Goal: Task Accomplishment & Management: Complete application form

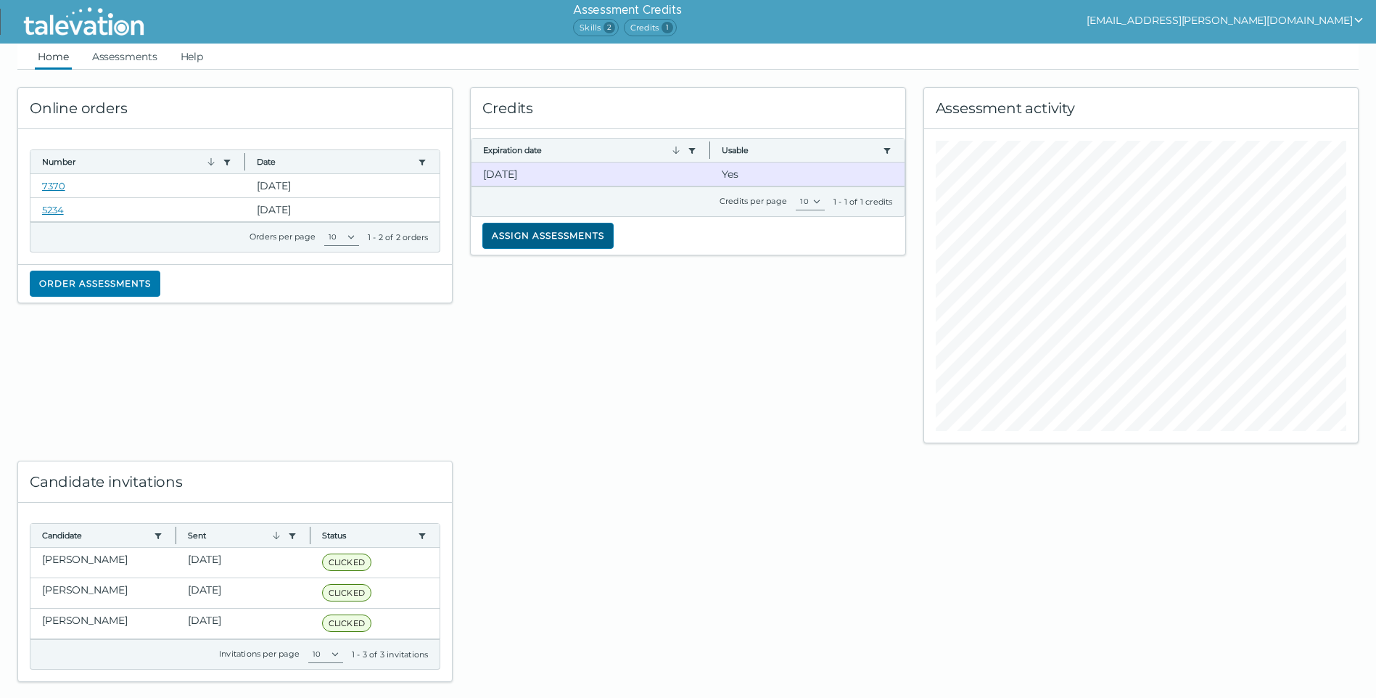
click at [566, 239] on button "Assign assessments" at bounding box center [547, 236] width 131 height 26
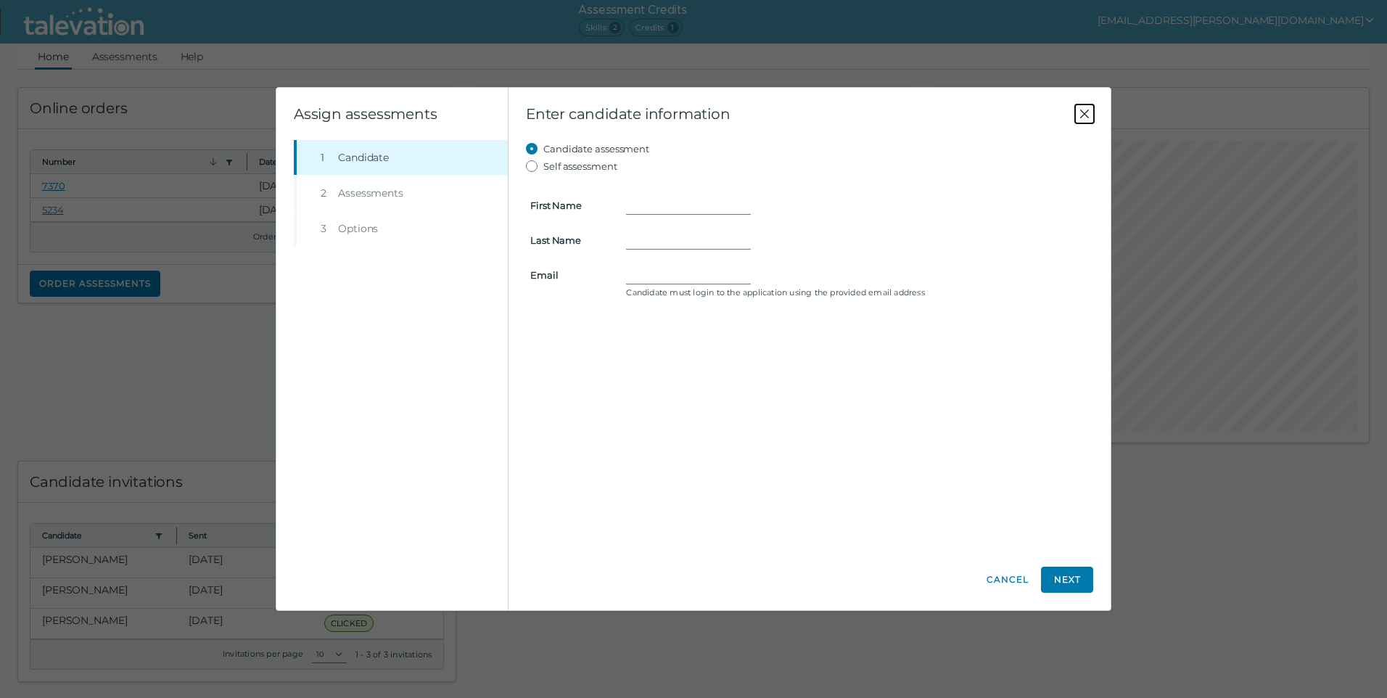
click at [1084, 111] on icon "Close" at bounding box center [1084, 113] width 17 height 17
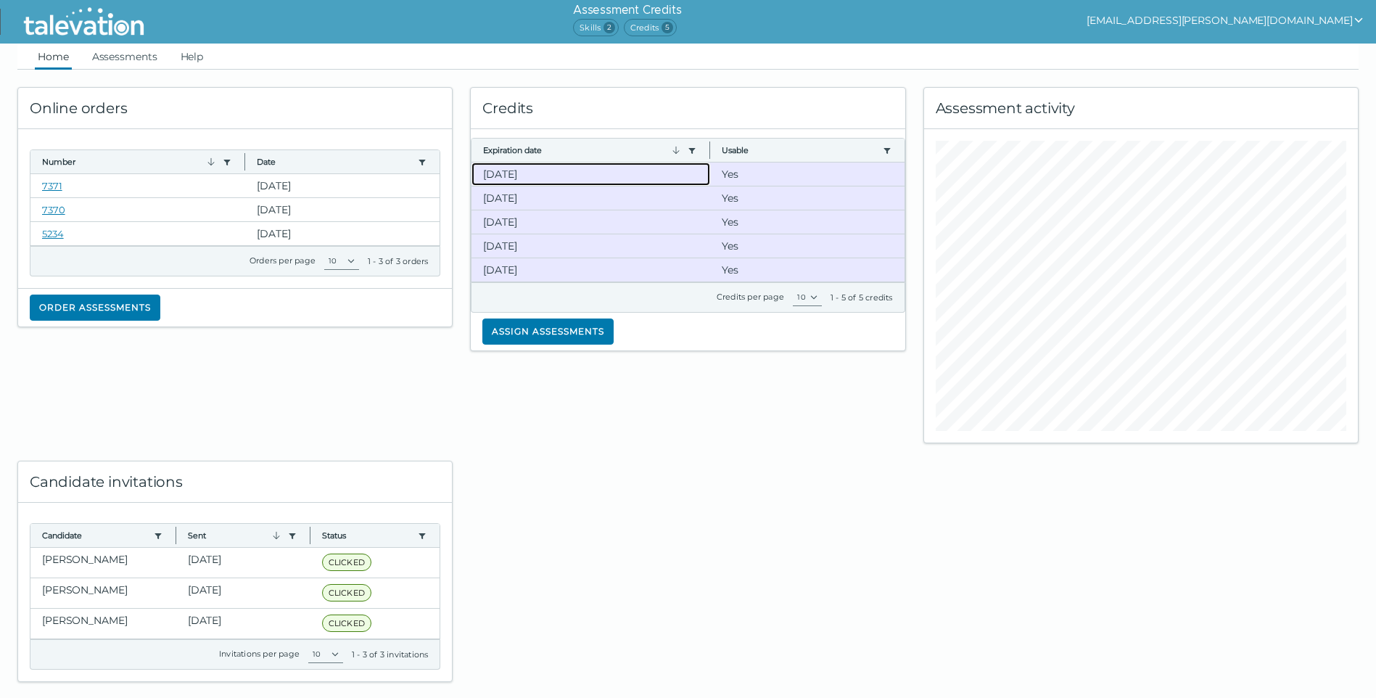
click at [624, 169] on clr-dg-cell "[DATE]" at bounding box center [591, 174] width 239 height 23
click at [751, 451] on div at bounding box center [687, 562] width 453 height 239
click at [559, 326] on button "Assign assessments" at bounding box center [547, 332] width 131 height 26
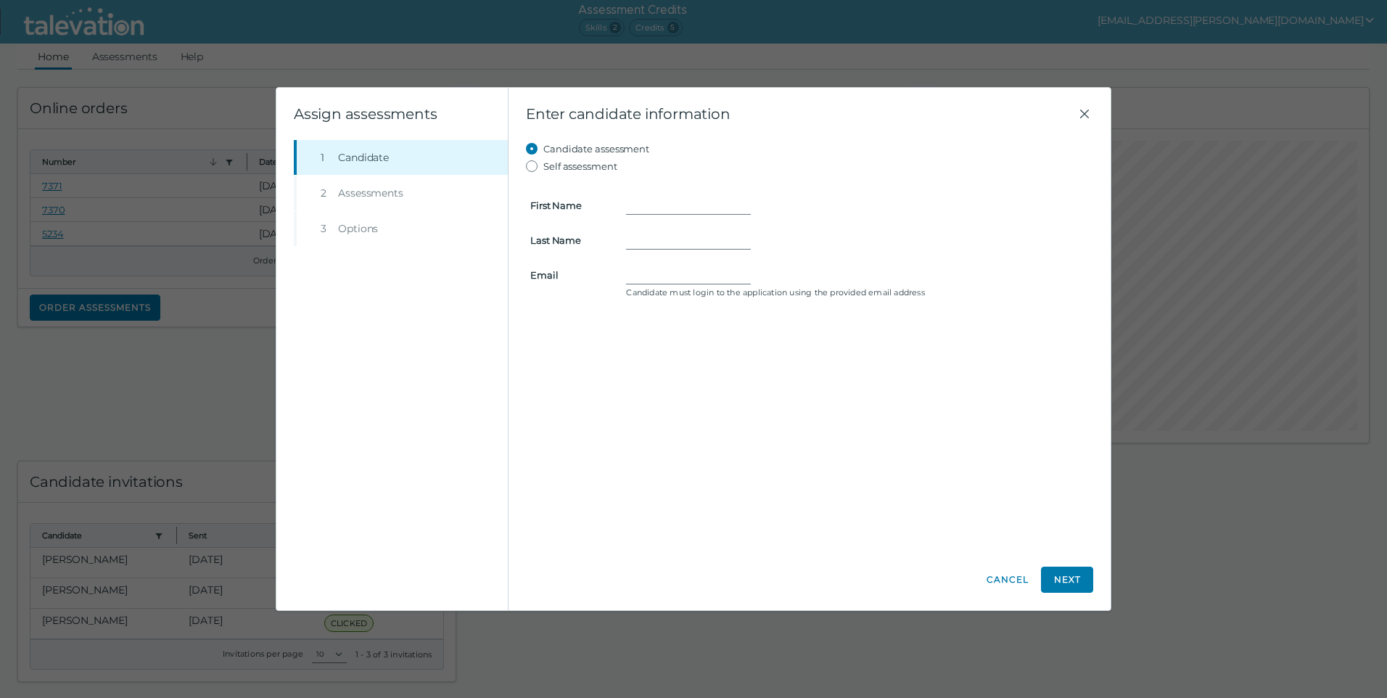
click at [393, 193] on li "Step 2 Assessments" at bounding box center [401, 193] width 214 height 35
click at [649, 201] on input "First Name" at bounding box center [688, 205] width 125 height 17
type input "[PERSON_NAME]"
click at [533, 167] on input "Self assessment" at bounding box center [534, 165] width 17 height 17
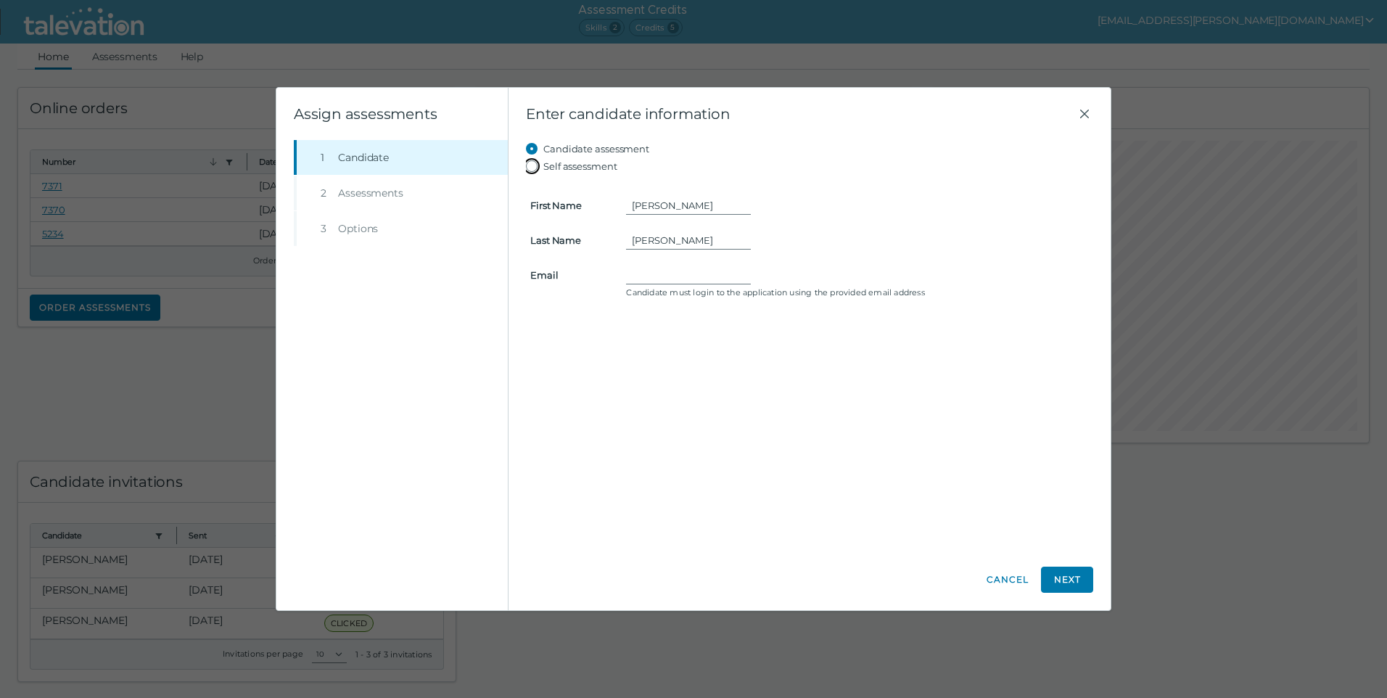
radio input "true"
type input "[PERSON_NAME]"
type input "[EMAIL_ADDRESS][PERSON_NAME][DOMAIN_NAME]"
click at [530, 145] on input "Candidate assessment" at bounding box center [534, 148] width 17 height 17
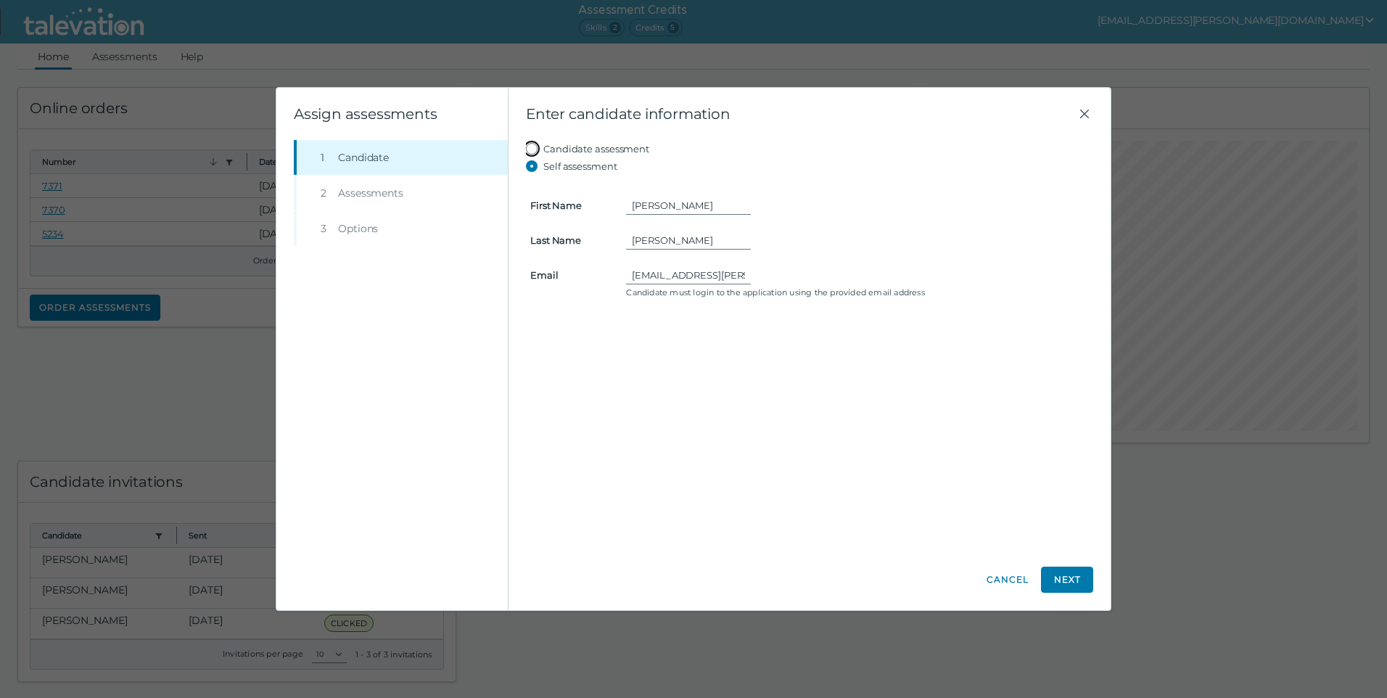
radio input "true"
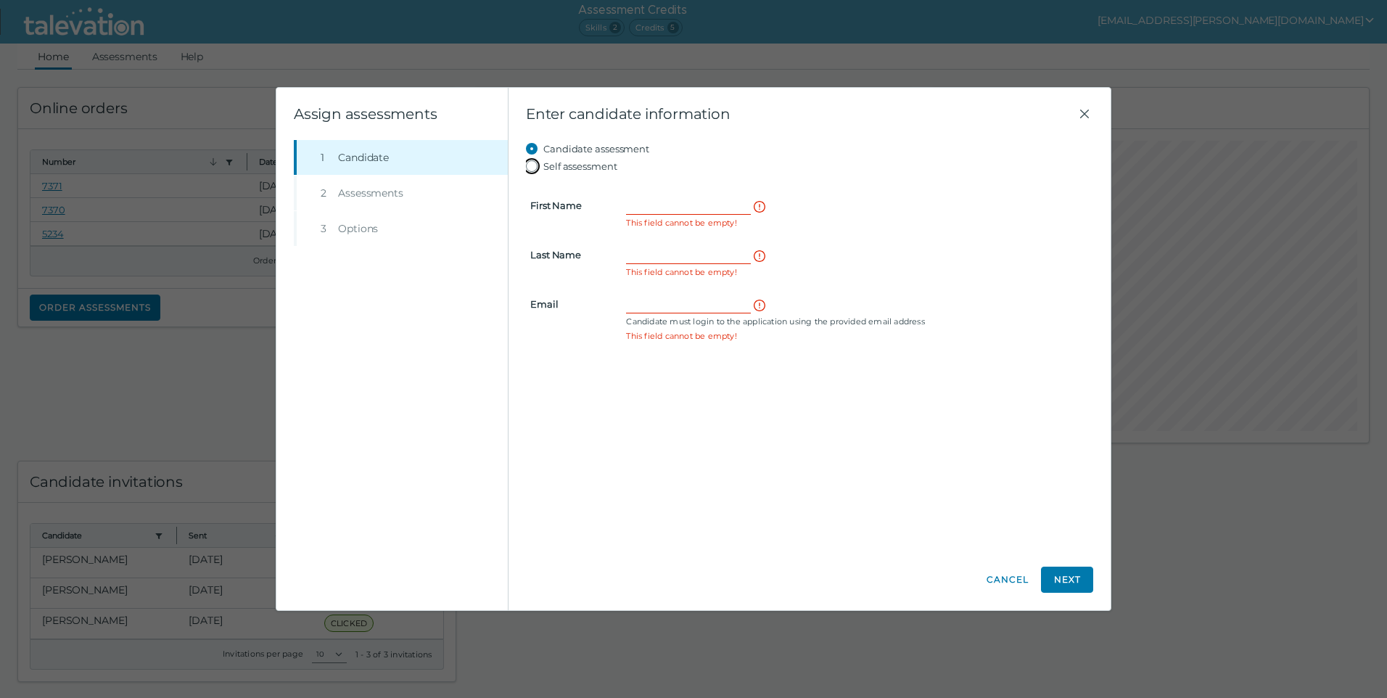
click at [533, 163] on input "Self assessment" at bounding box center [534, 165] width 17 height 17
radio input "true"
type input "[PERSON_NAME]"
type input "[EMAIL_ADDRESS][PERSON_NAME][DOMAIN_NAME]"
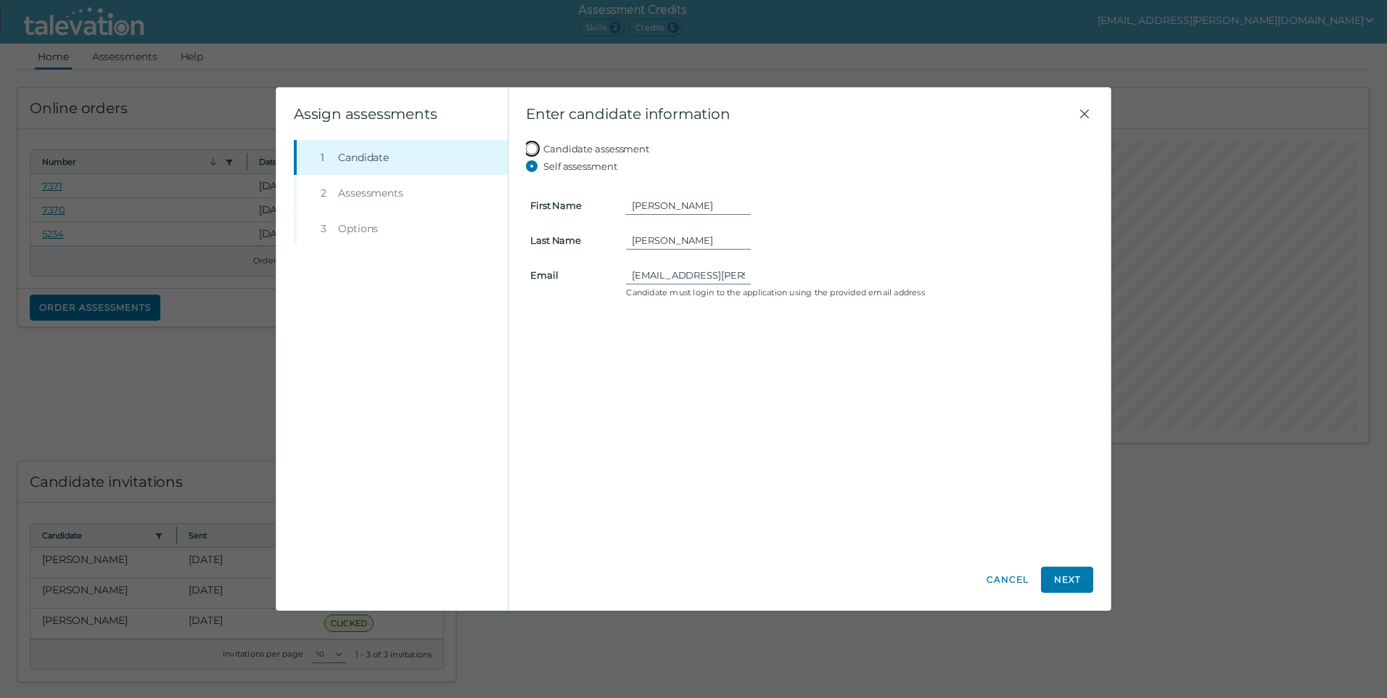
click at [533, 149] on input "Candidate assessment" at bounding box center [534, 148] width 17 height 17
radio input "true"
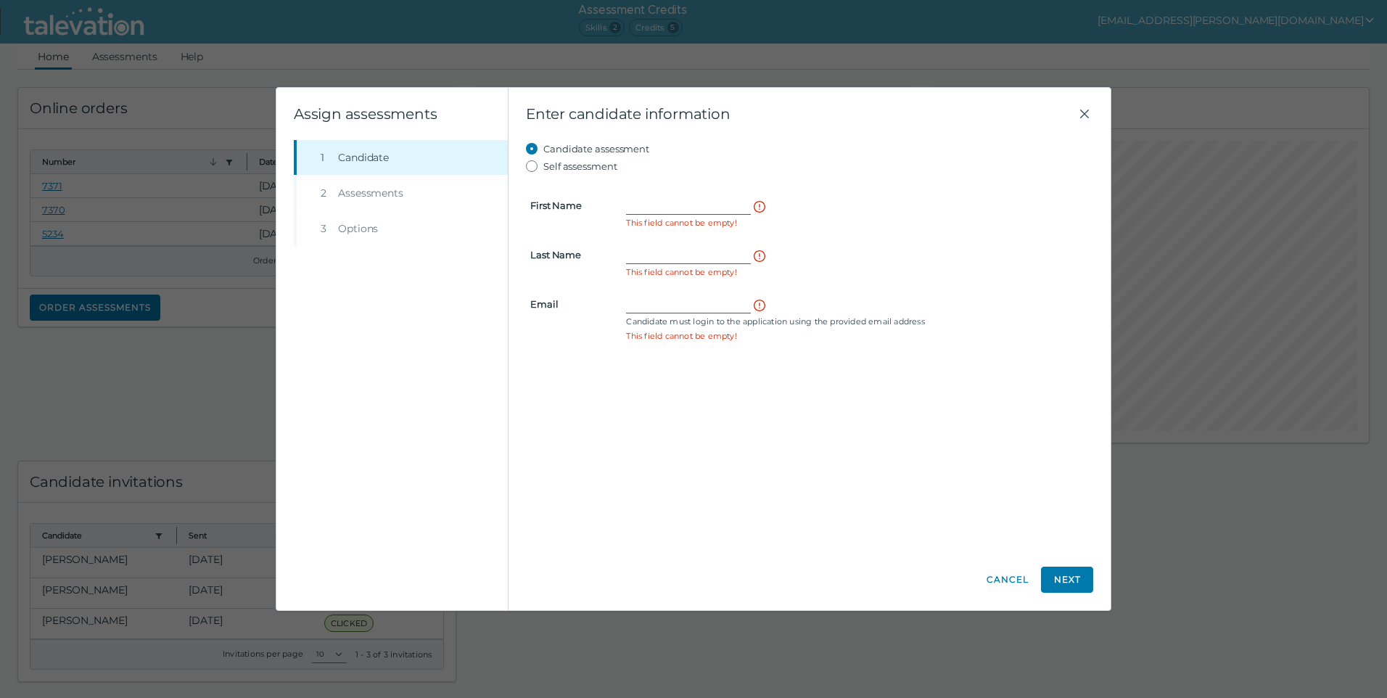
click at [669, 195] on form "First Name This field cannot be empty! Last Name This field cannot be empty! Em…" at bounding box center [809, 260] width 567 height 171
click at [663, 202] on input "First Name" at bounding box center [688, 205] width 125 height 17
click at [645, 466] on div "Candidate assessment Self assessment First Name This field cannot be empty! Las…" at bounding box center [809, 344] width 567 height 409
click at [1082, 112] on icon "Close" at bounding box center [1084, 113] width 17 height 17
